Goal: Task Accomplishment & Management: Manage account settings

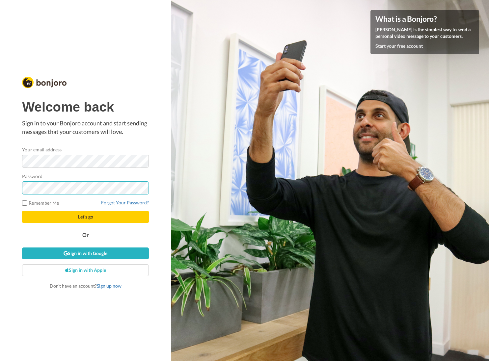
click at [22, 211] on button "Let's go" at bounding box center [85, 217] width 127 height 12
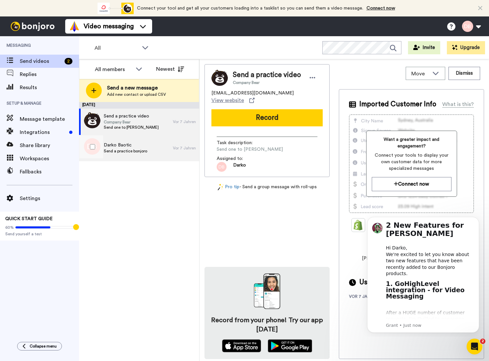
click at [151, 154] on div "Darko Baotic Send a practice bonjoro" at bounding box center [126, 148] width 94 height 26
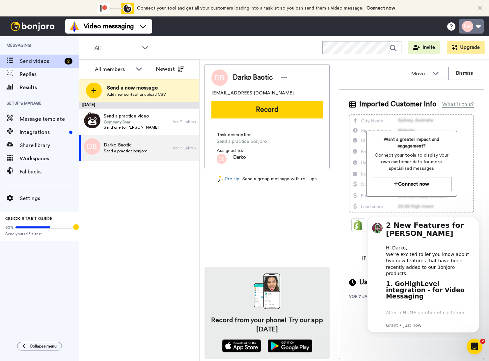
click at [479, 27] on button at bounding box center [470, 26] width 25 height 14
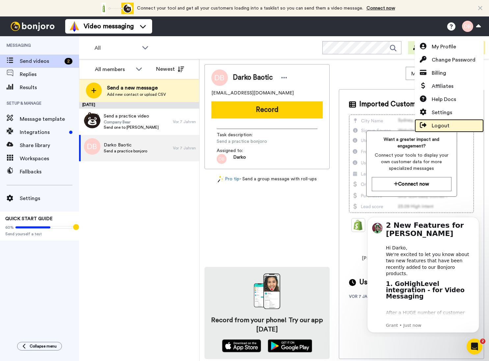
click at [443, 127] on span "Logout" at bounding box center [440, 126] width 18 height 8
